Goal: Information Seeking & Learning: Learn about a topic

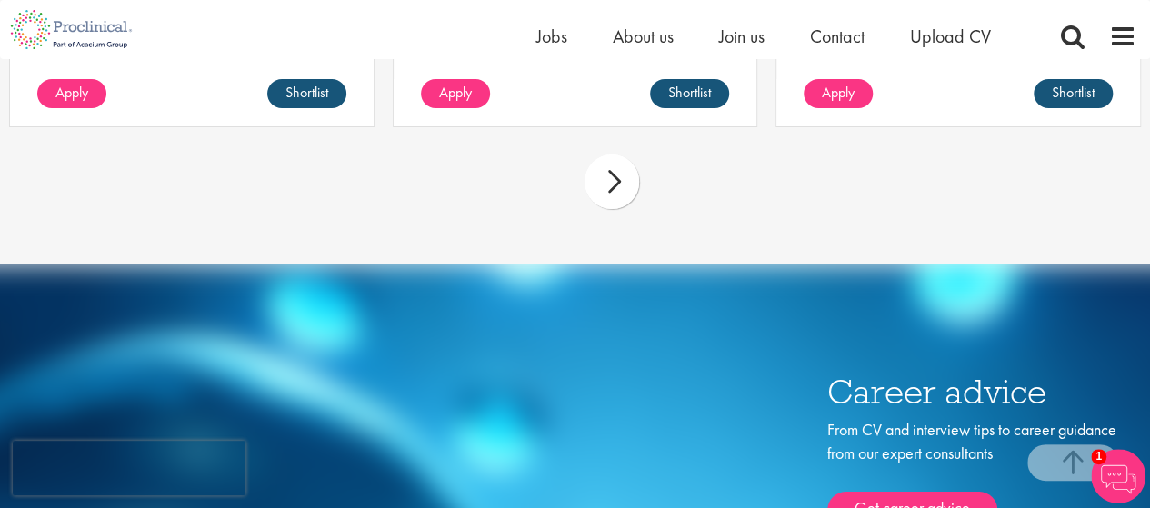
scroll to position [6453, 0]
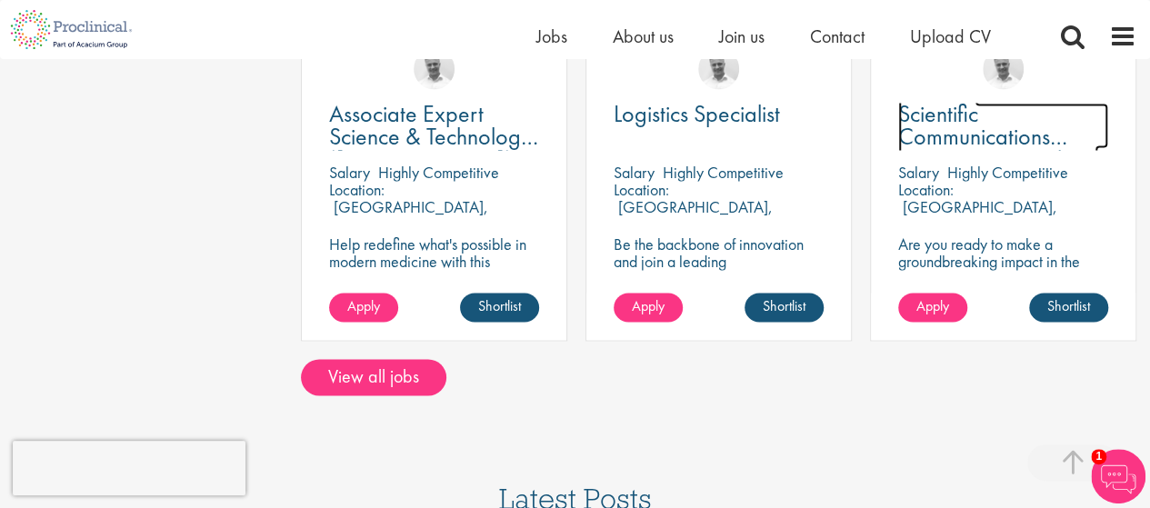
scroll to position [1363, 0]
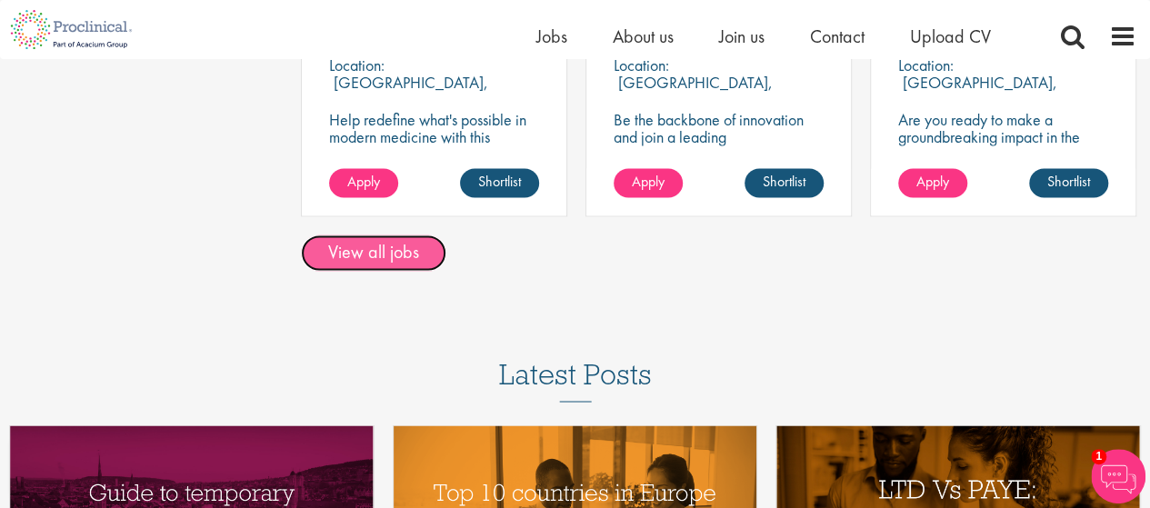
click at [417, 234] on link "View all jobs" at bounding box center [373, 252] width 145 height 36
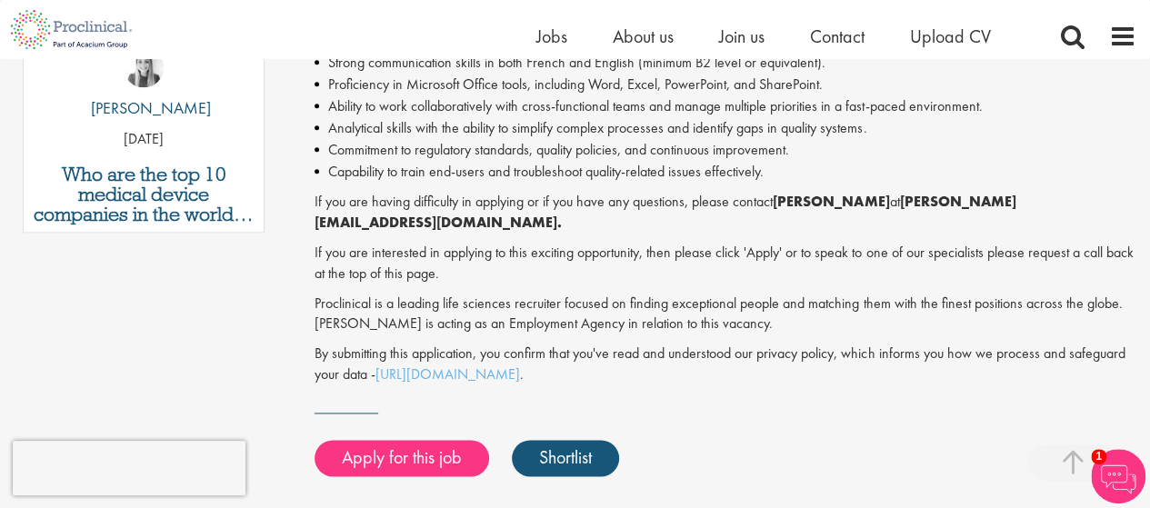
scroll to position [909, 0]
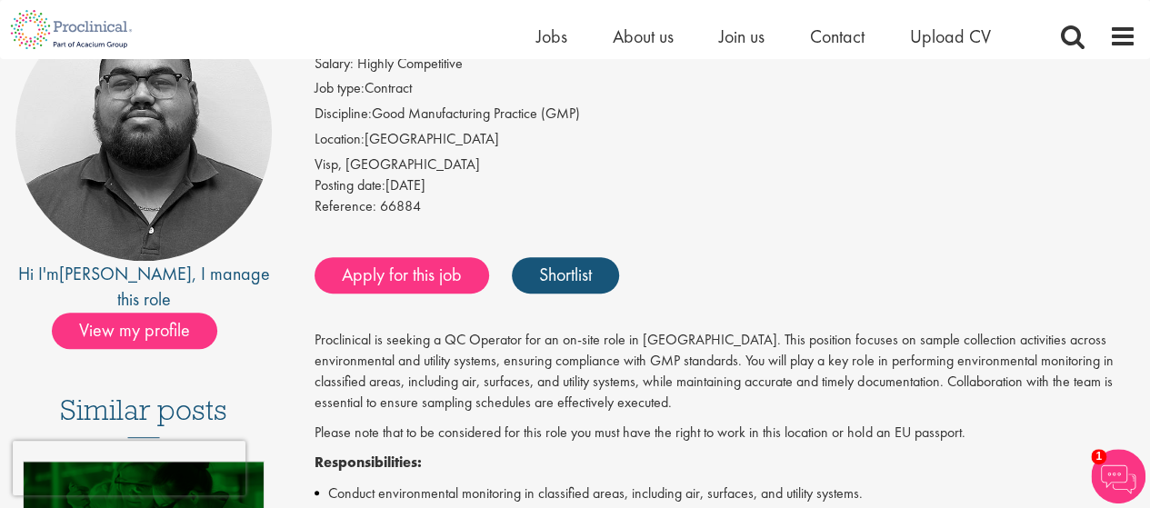
scroll to position [182, 0]
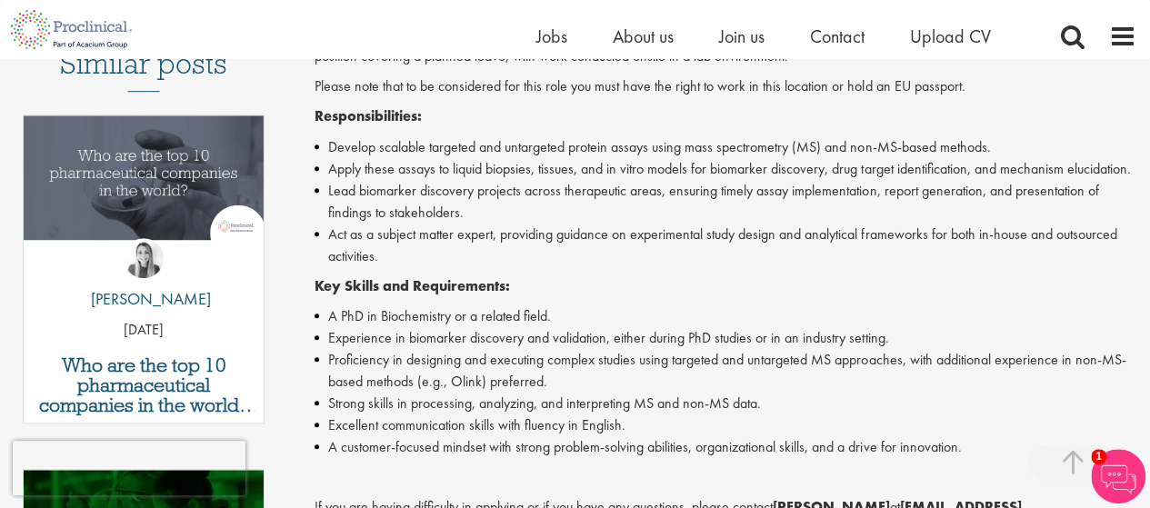
scroll to position [636, 0]
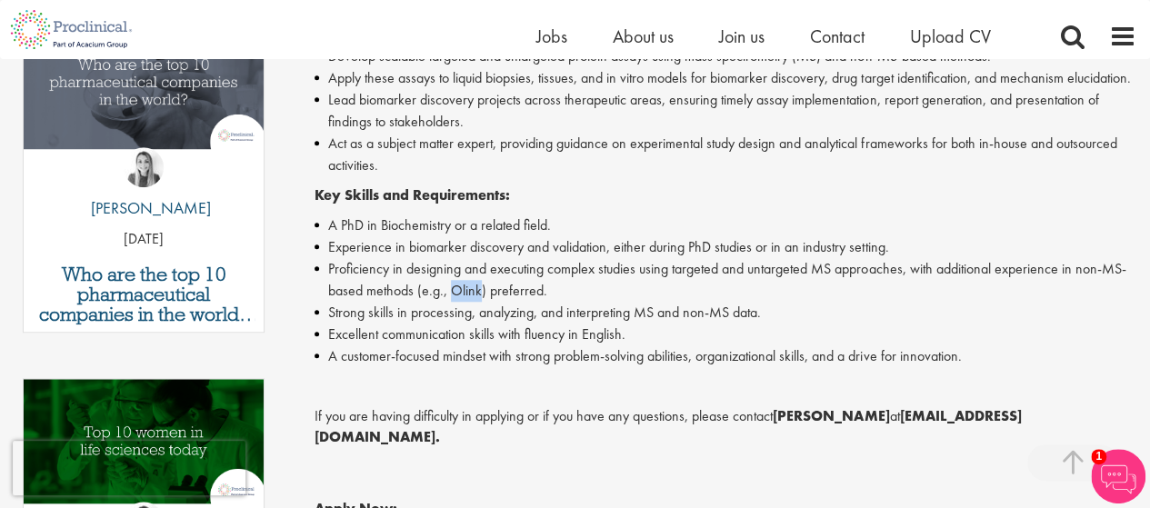
drag, startPoint x: 454, startPoint y: 311, endPoint x: 478, endPoint y: 314, distance: 23.8
click at [478, 302] on li "Proficiency in designing and executing complex studies using targeted and untar…" at bounding box center [725, 280] width 822 height 44
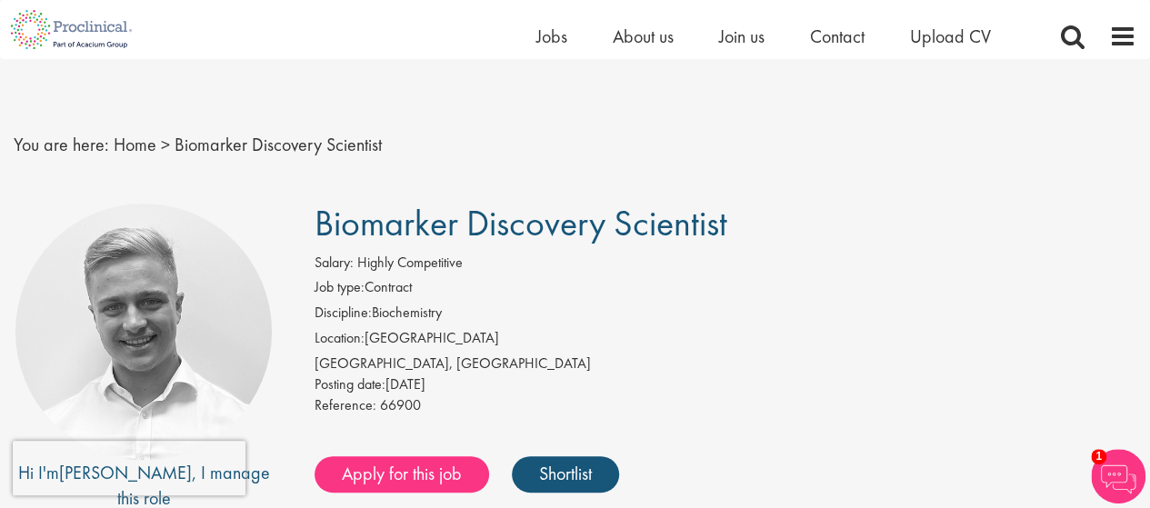
scroll to position [91, 0]
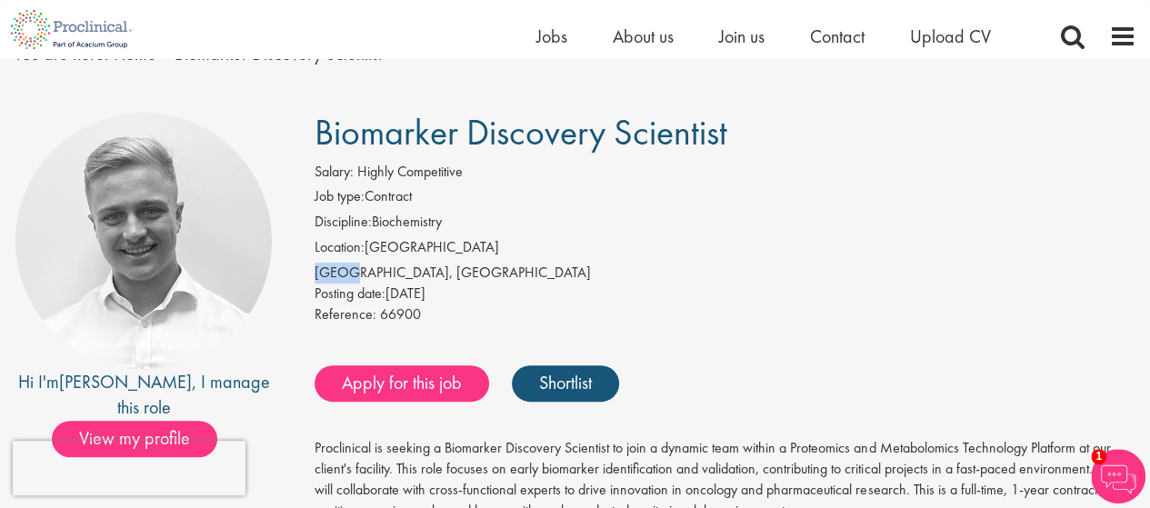
drag, startPoint x: 316, startPoint y: 274, endPoint x: 346, endPoint y: 274, distance: 30.0
click at [346, 274] on div "[GEOGRAPHIC_DATA], [GEOGRAPHIC_DATA]" at bounding box center [725, 273] width 822 height 21
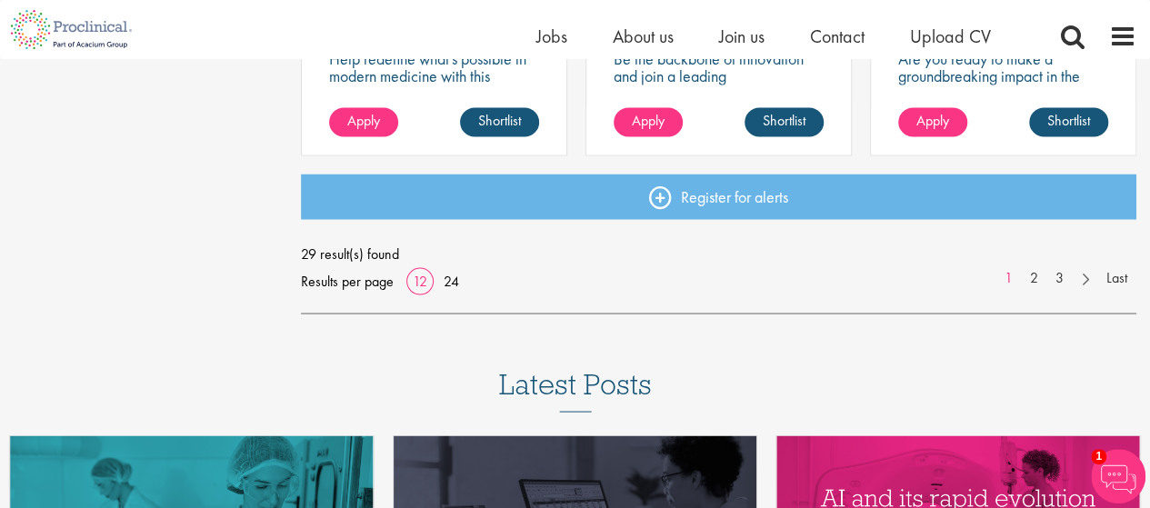
scroll to position [1454, 0]
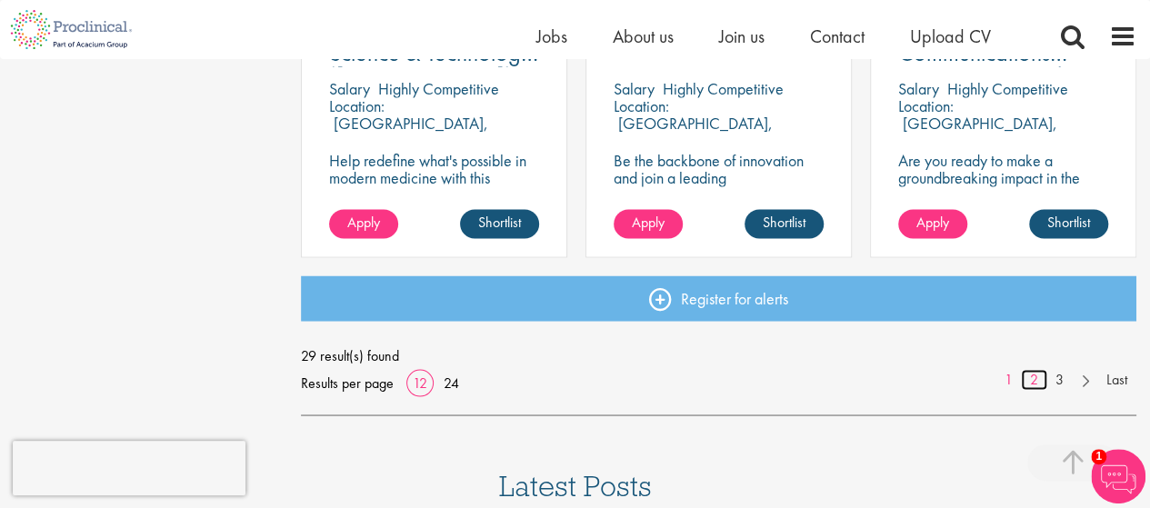
click at [1037, 386] on link "2" at bounding box center [1034, 379] width 26 height 21
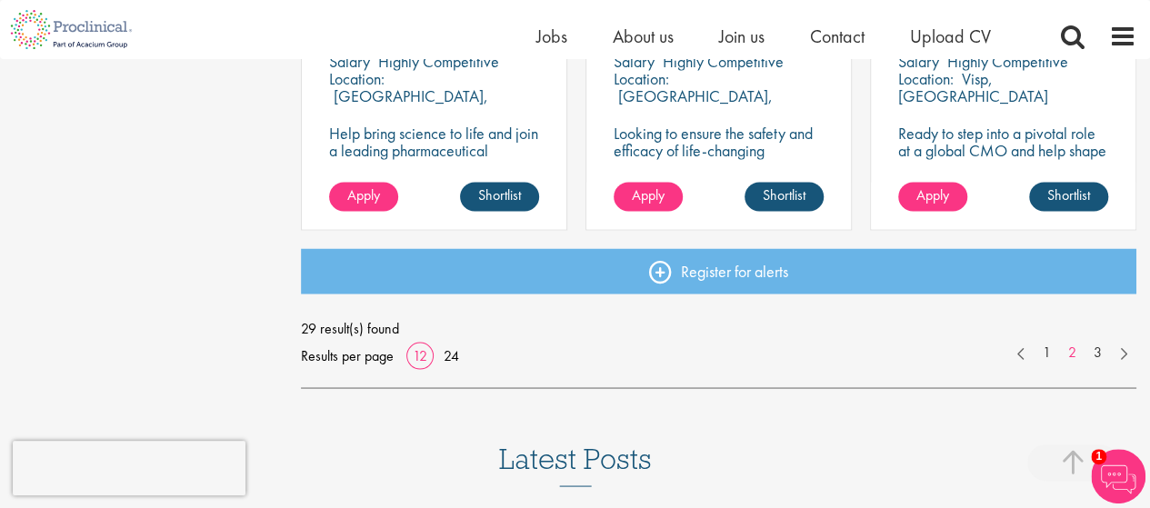
scroll to position [1454, 0]
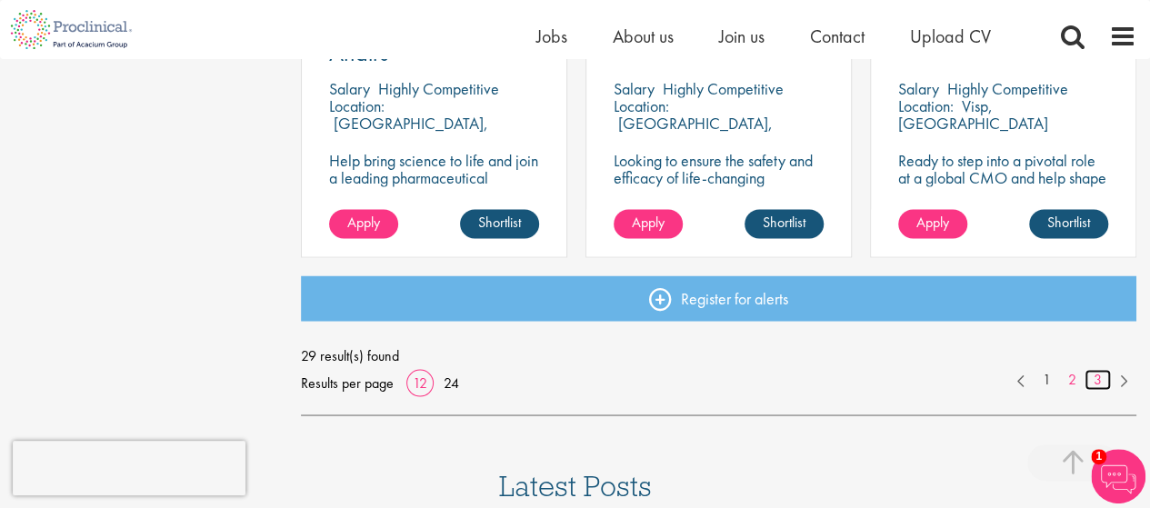
click at [1095, 383] on link "3" at bounding box center [1097, 379] width 26 height 21
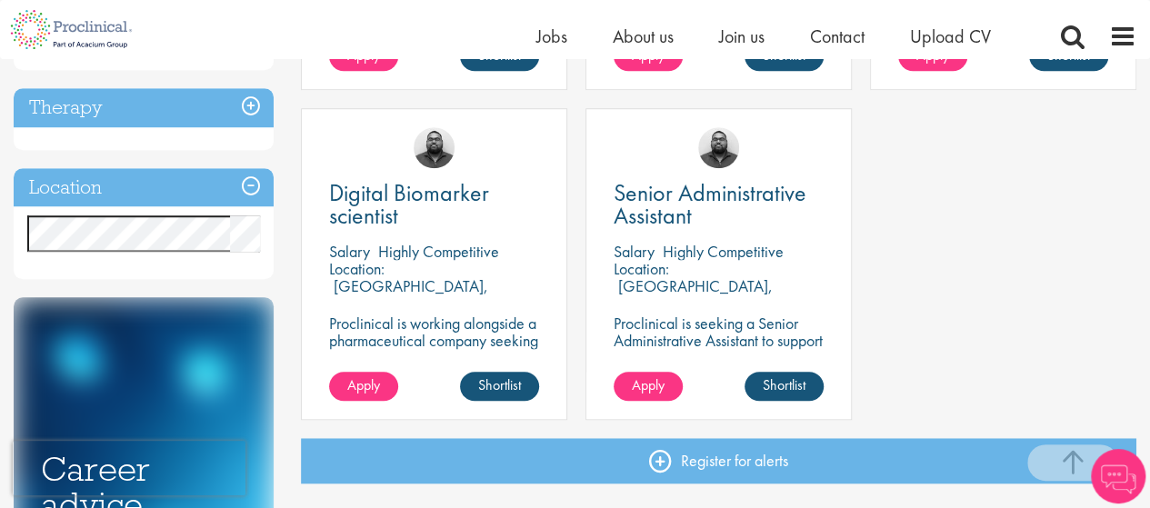
scroll to position [636, 0]
